Goal: Obtain resource: Download file/media

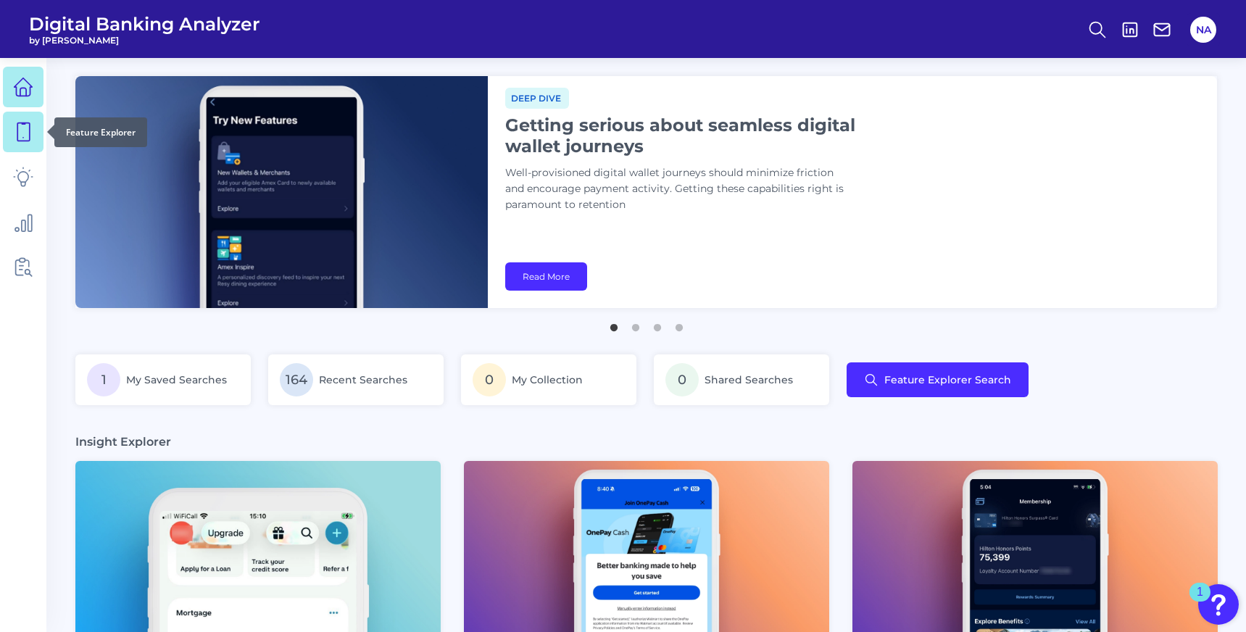
click at [32, 131] on icon at bounding box center [23, 132] width 20 height 20
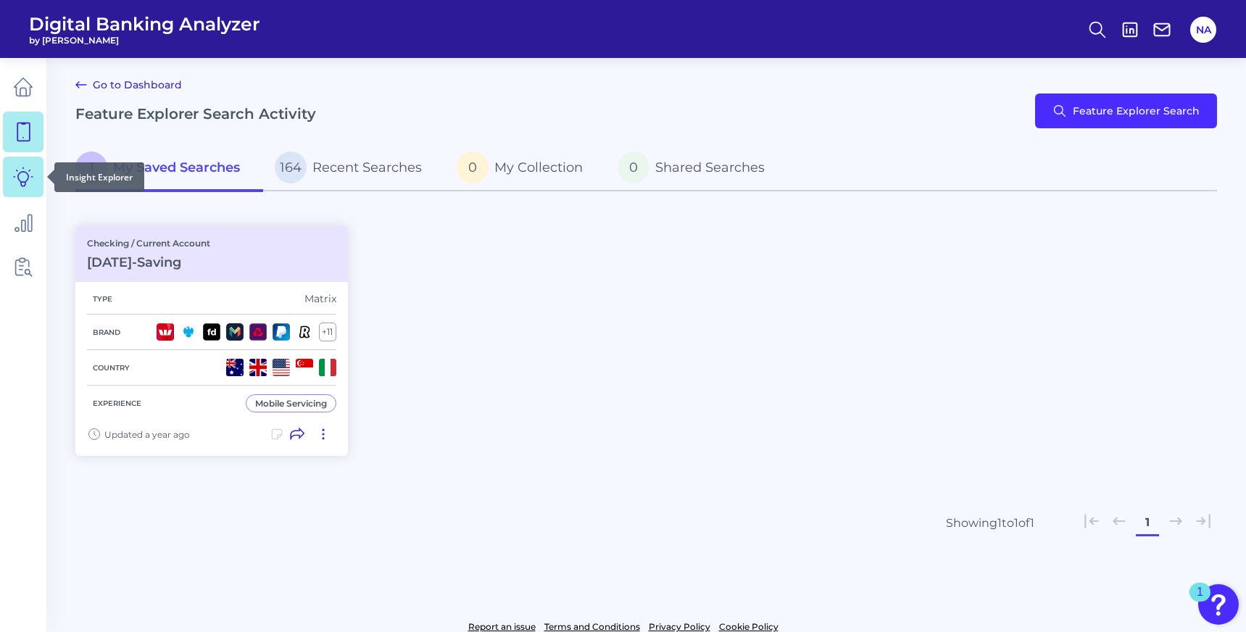
click at [31, 179] on icon at bounding box center [23, 177] width 20 height 20
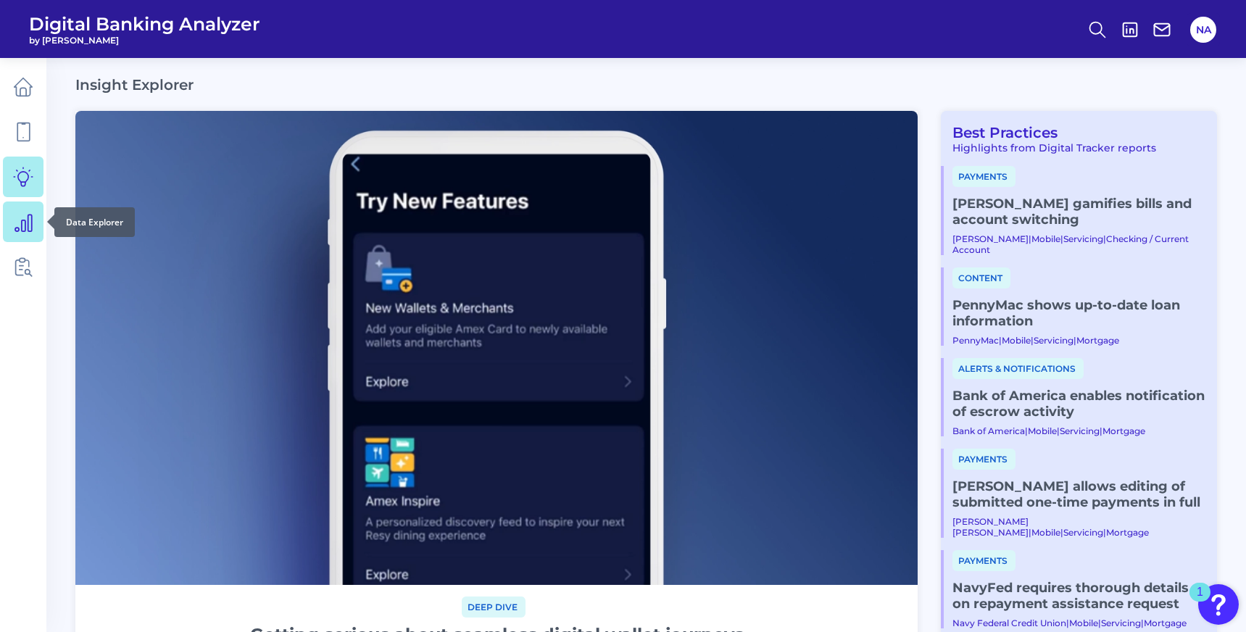
click at [28, 226] on icon at bounding box center [23, 223] width 17 height 17
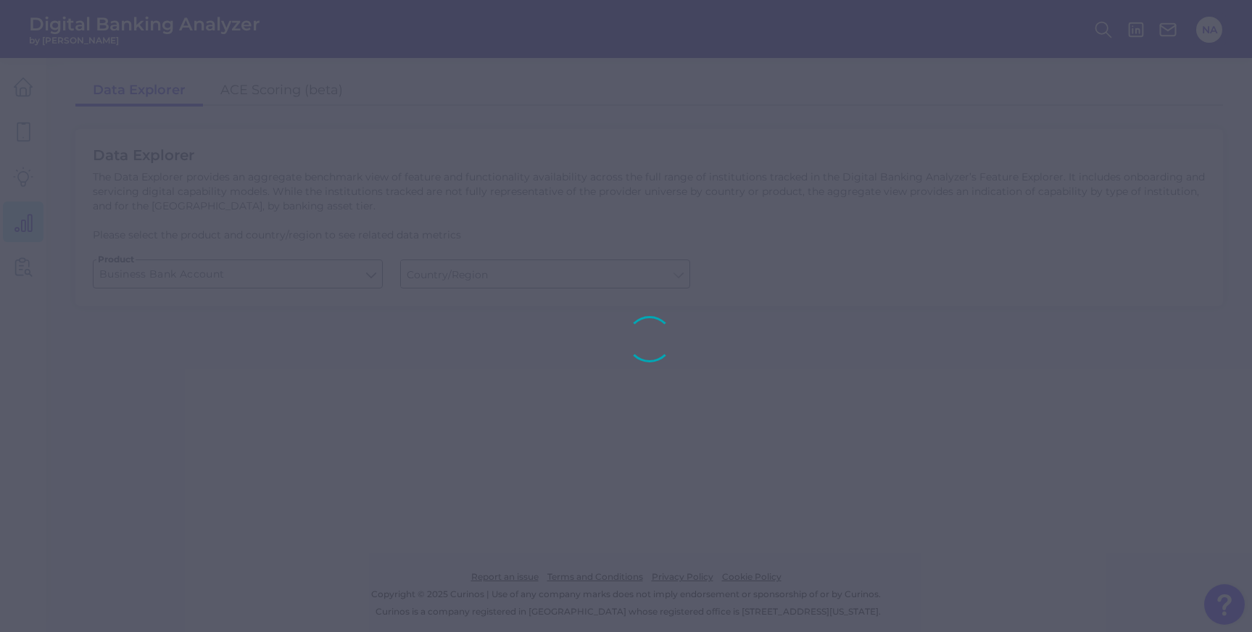
type input "United States"
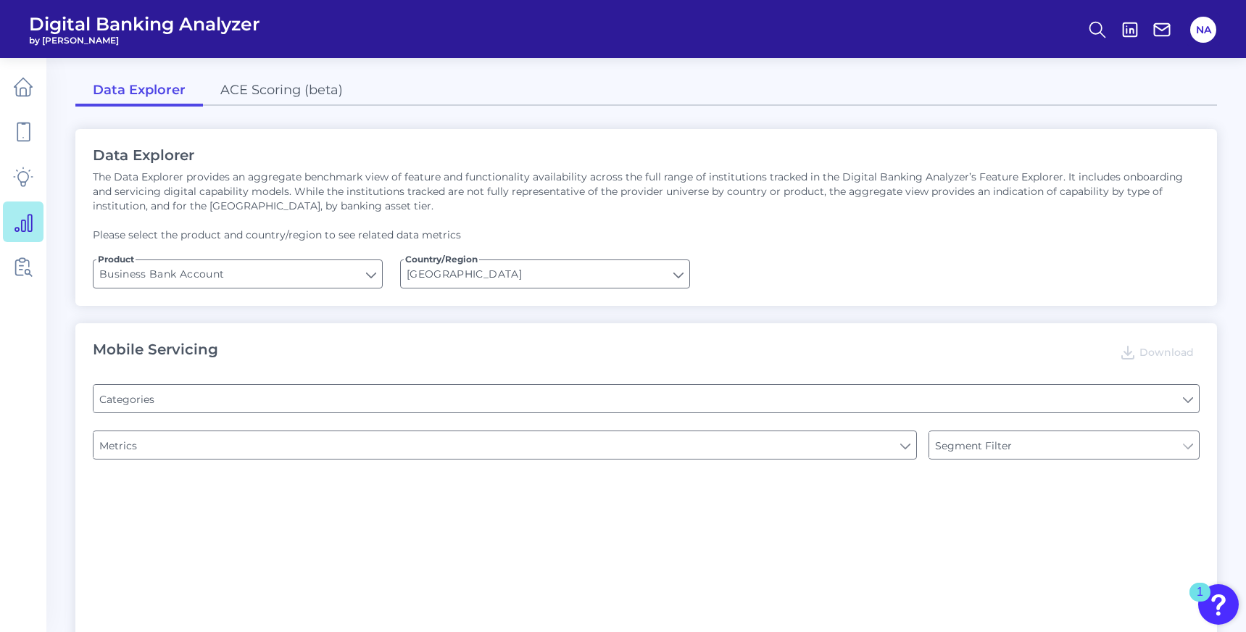
type input "Type of Institution"
type input "Channel"
type input "Pre-login Features"
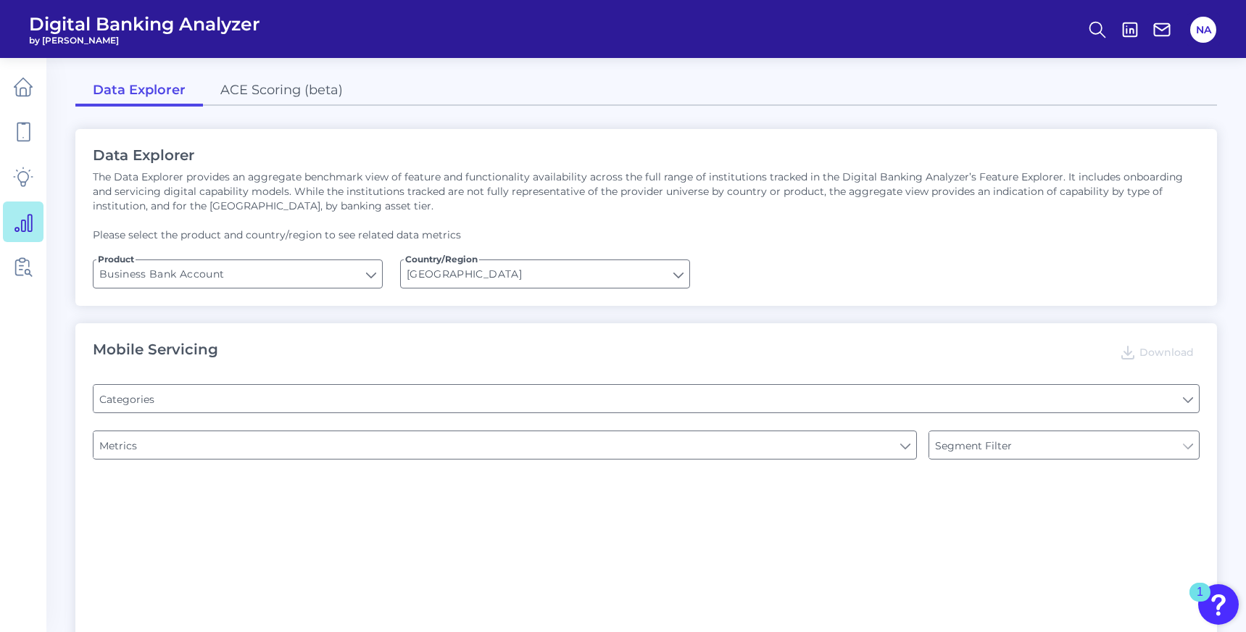
type input "Login"
type input "Can you apply for the PRODUCT as a new to brand customer on ANY digital channel?"
type input "Upon opening the app are users immediately prompted to use Touch/Face ID to log…"
type input "Does it offer third-party single sign on?"
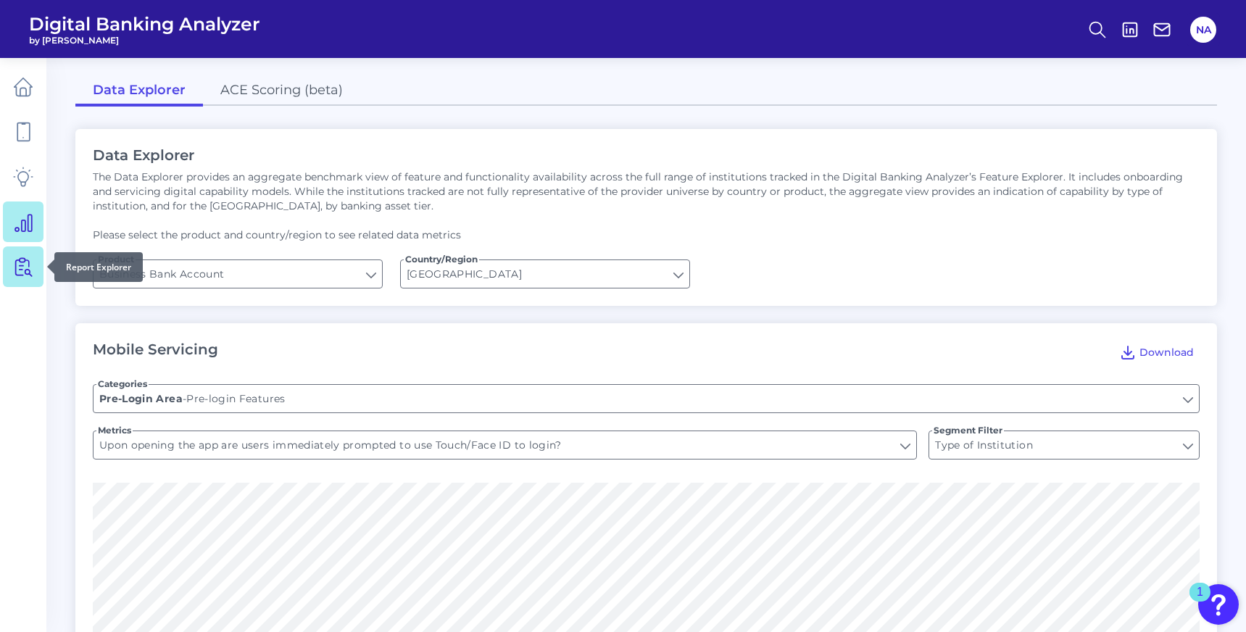
click at [24, 276] on icon at bounding box center [23, 267] width 20 height 20
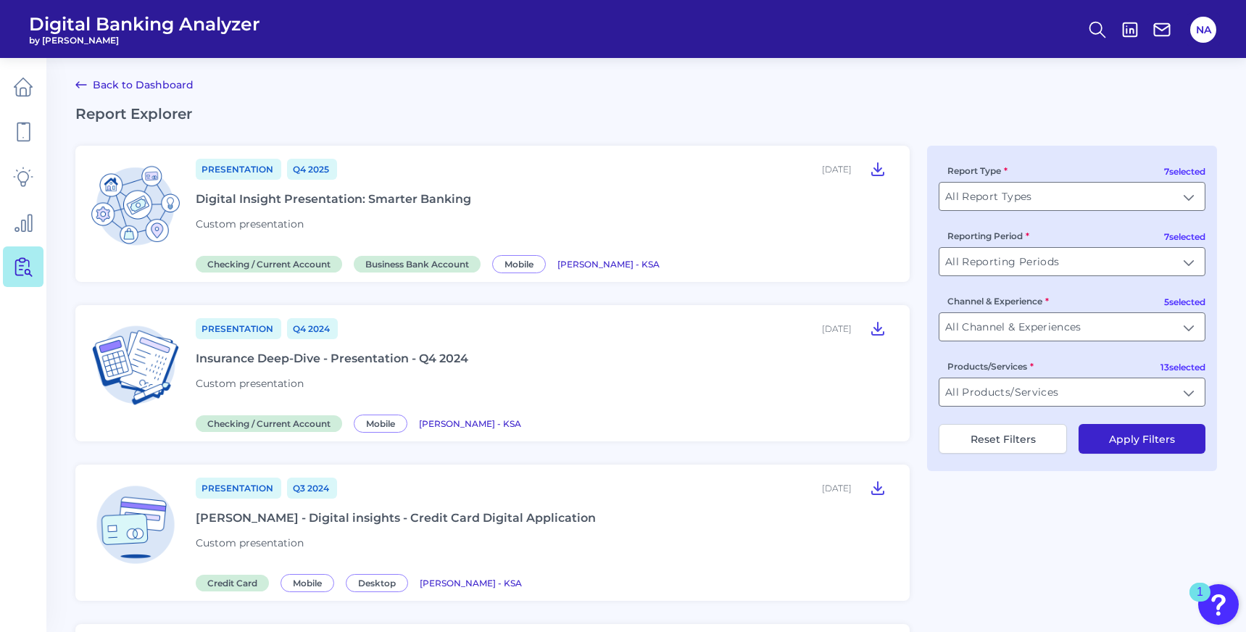
click at [386, 199] on div "Digital Insight Presentation: Smarter Banking" at bounding box center [334, 199] width 276 height 14
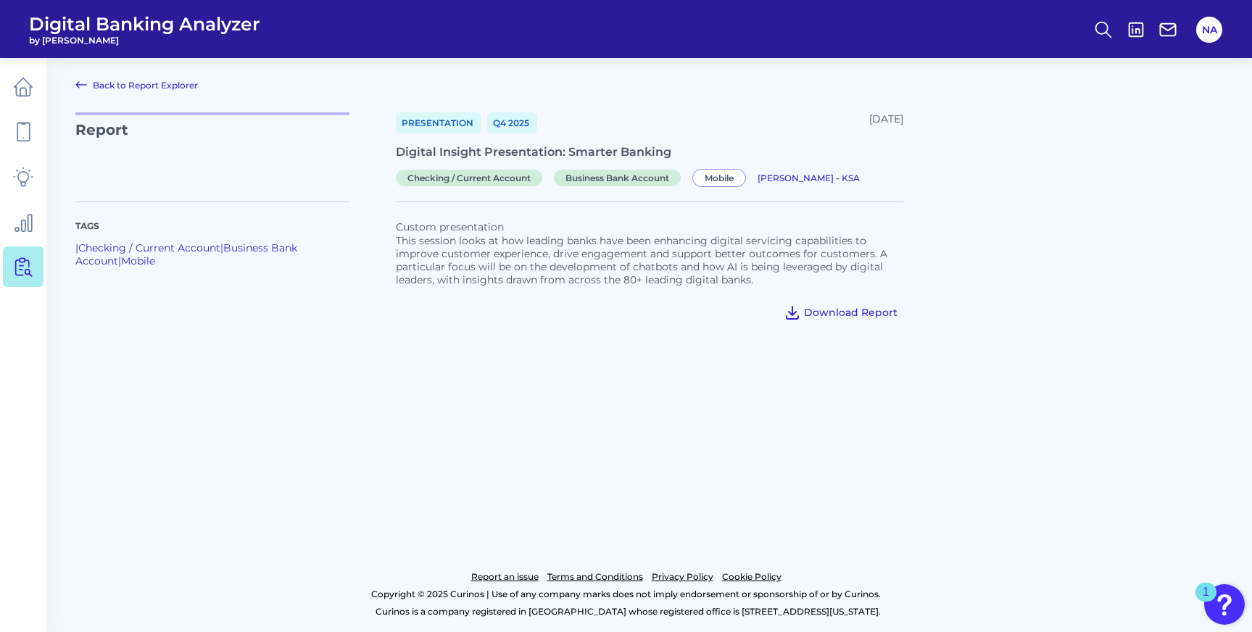
click at [840, 308] on span "Download Report" at bounding box center [851, 312] width 94 height 13
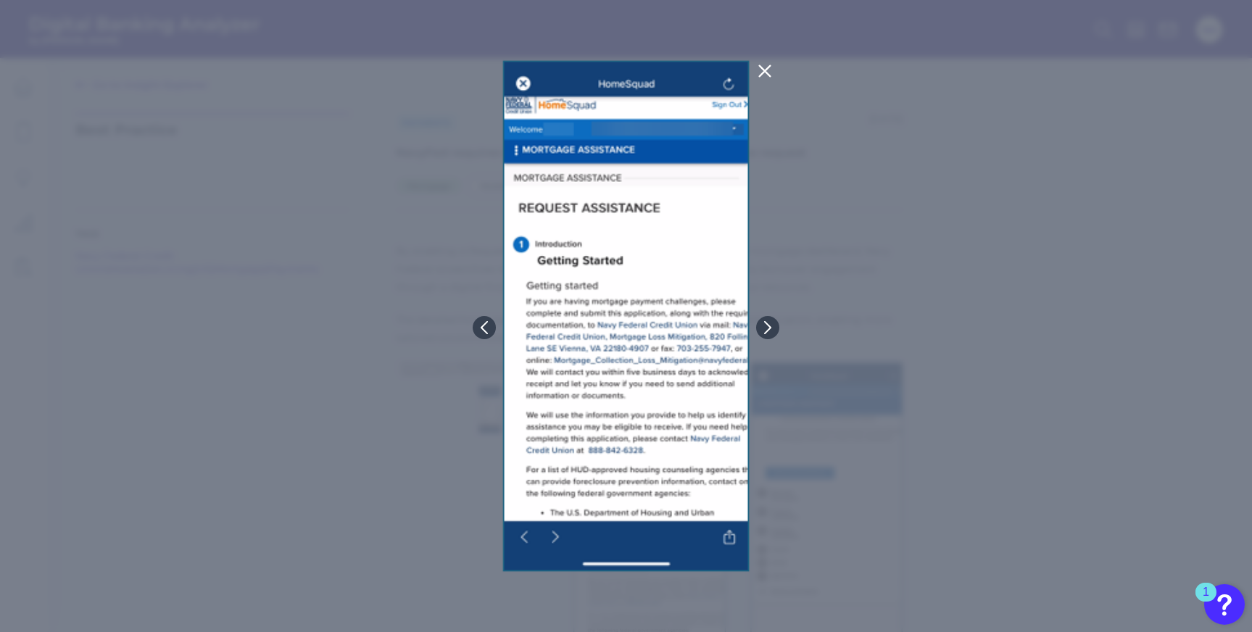
scroll to position [83, 0]
